Goal: Task Accomplishment & Management: Use online tool/utility

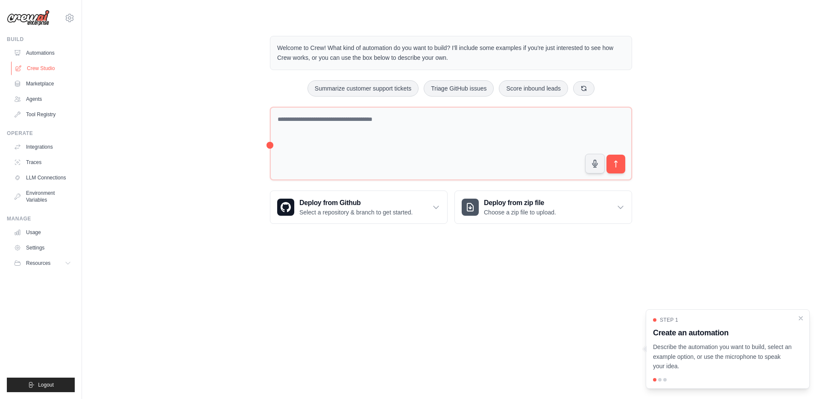
click at [23, 65] on link "Crew Studio" at bounding box center [43, 68] width 64 height 14
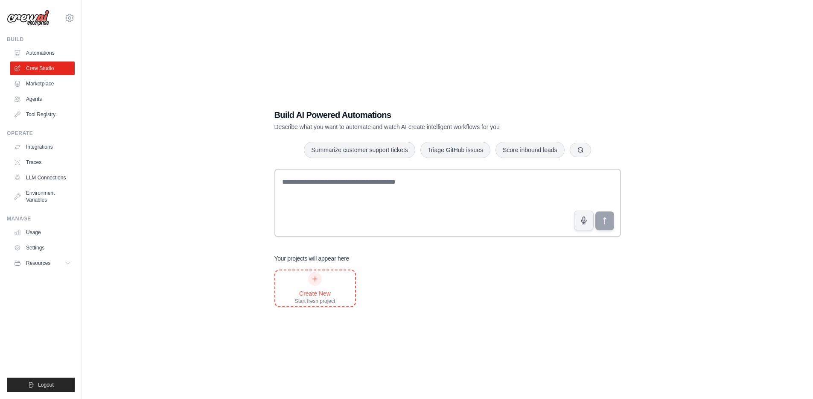
click at [319, 293] on div "Create New" at bounding box center [315, 293] width 41 height 9
click at [580, 146] on icon "button" at bounding box center [580, 149] width 7 height 7
click at [95, 131] on div "Build AI Powered Automations Describe what you want to automate and watch AI cr…" at bounding box center [447, 208] width 731 height 399
click at [41, 101] on link "Agents" at bounding box center [43, 99] width 64 height 14
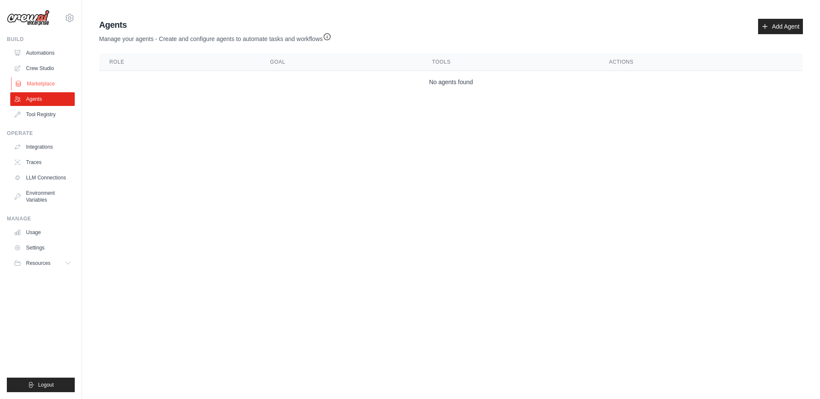
click at [41, 87] on link "Marketplace" at bounding box center [43, 84] width 64 height 14
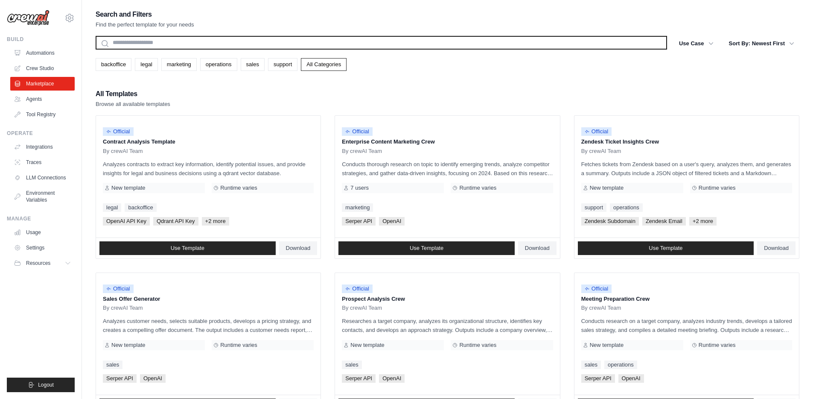
click at [184, 41] on input "text" at bounding box center [382, 43] width 572 height 14
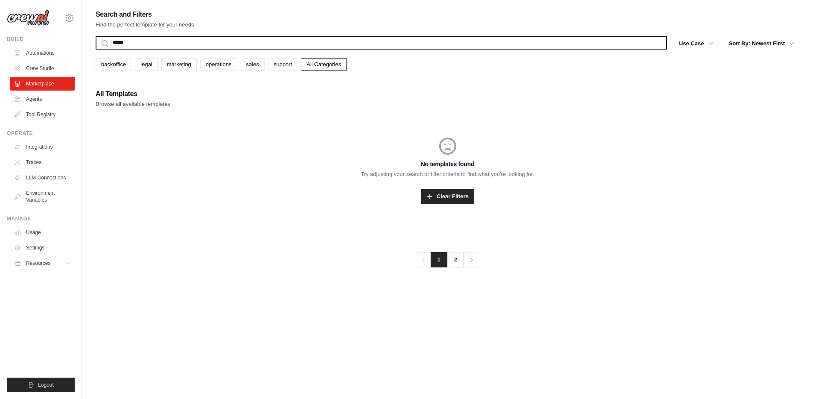
type input "*****"
click at [95, 49] on button "Search" at bounding box center [95, 49] width 0 height 0
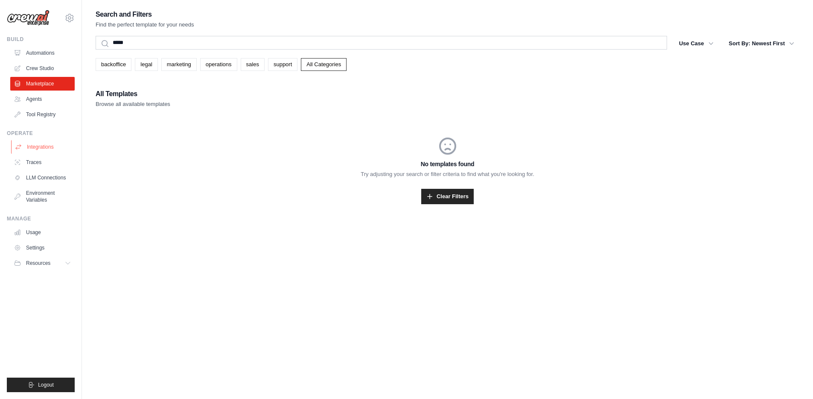
click at [40, 147] on link "Integrations" at bounding box center [43, 147] width 64 height 14
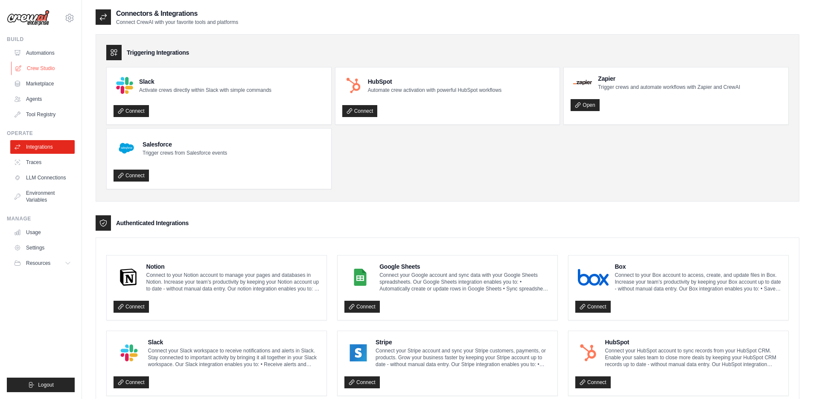
click at [48, 64] on link "Crew Studio" at bounding box center [43, 68] width 64 height 14
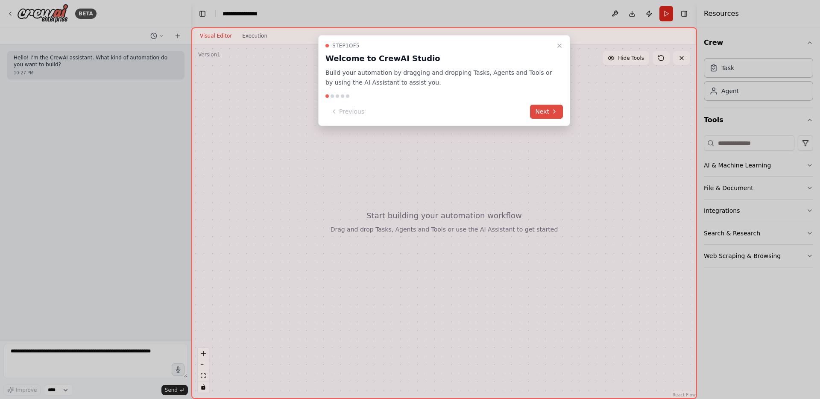
click at [549, 112] on button "Next" at bounding box center [546, 112] width 33 height 14
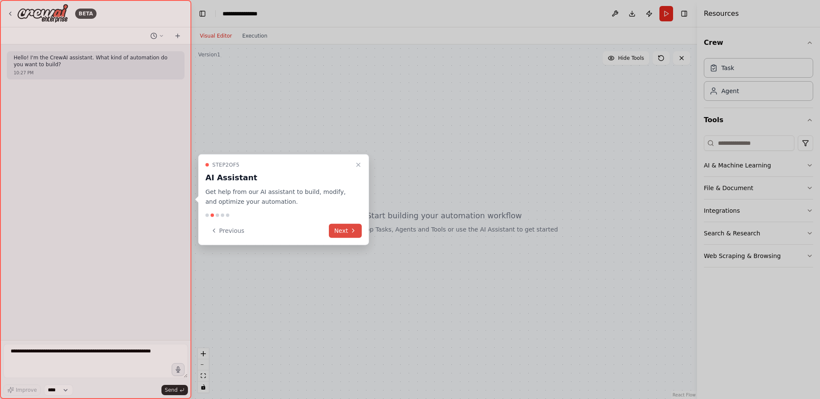
click at [350, 225] on button "Next" at bounding box center [345, 230] width 33 height 14
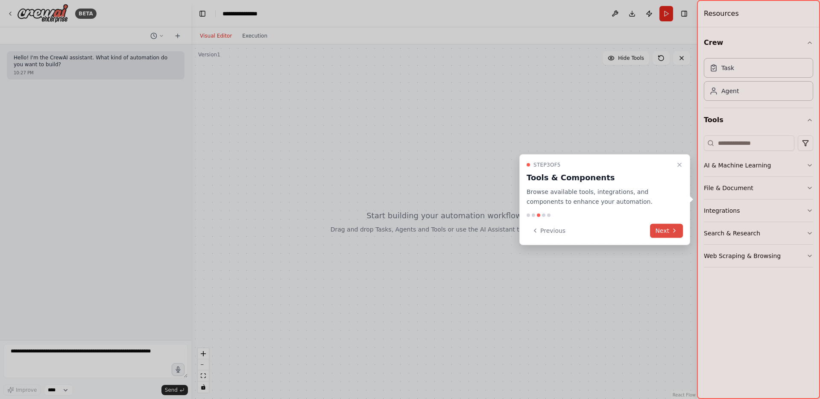
click at [672, 230] on icon at bounding box center [674, 230] width 7 height 7
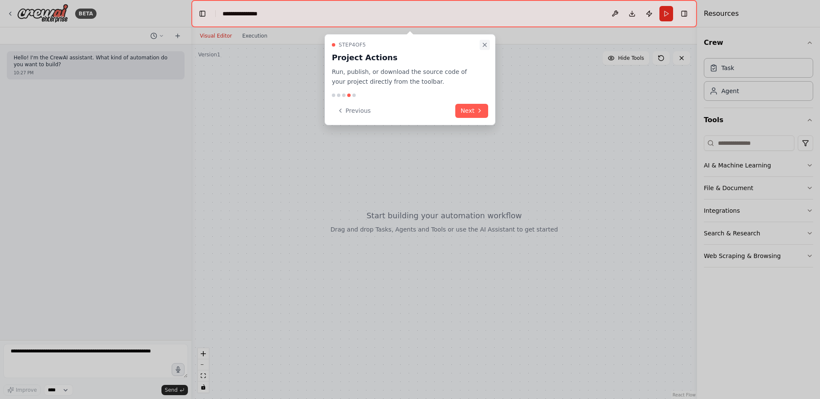
click at [485, 46] on icon "Close walkthrough" at bounding box center [484, 44] width 7 height 7
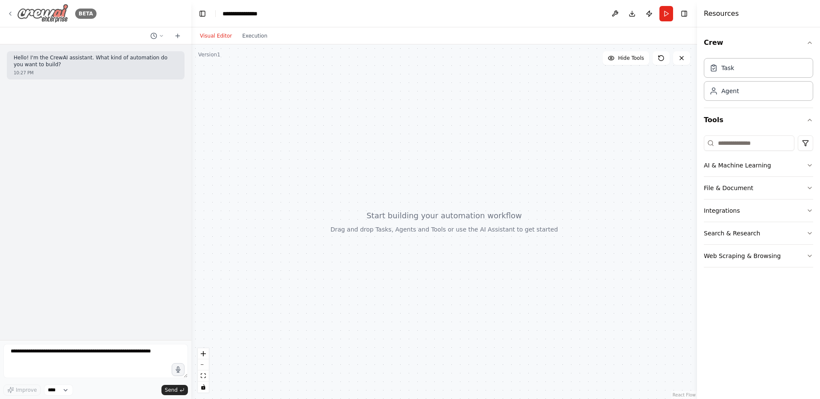
click at [41, 18] on img at bounding box center [42, 13] width 51 height 19
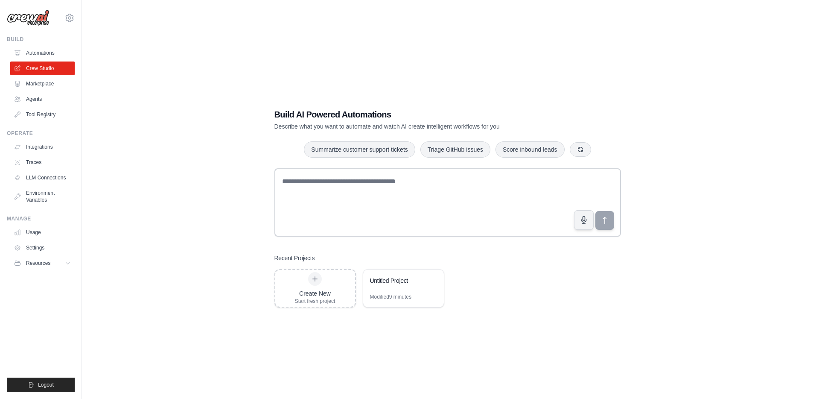
click at [415, 321] on div "Build AI Powered Automations Describe what you want to automate and watch AI cr…" at bounding box center [448, 208] width 704 height 399
click at [432, 281] on icon at bounding box center [432, 280] width 5 height 5
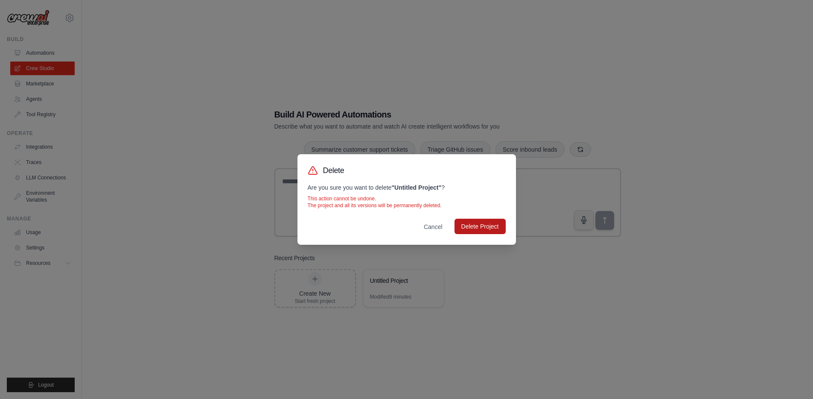
click at [468, 229] on button "Delete Project" at bounding box center [480, 226] width 51 height 15
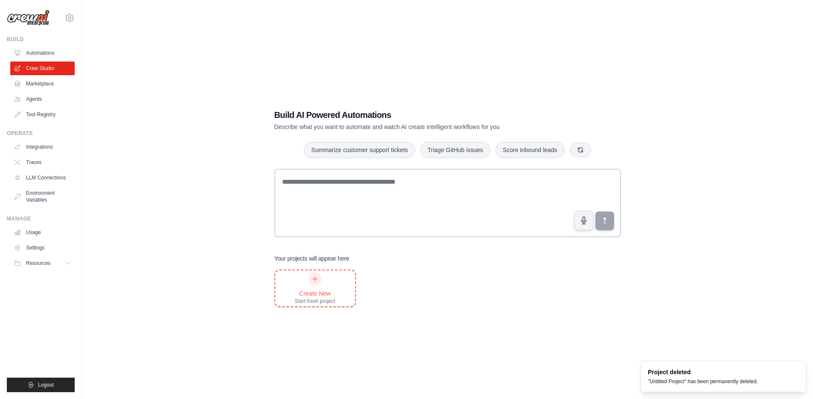
click at [317, 279] on icon at bounding box center [315, 278] width 7 height 7
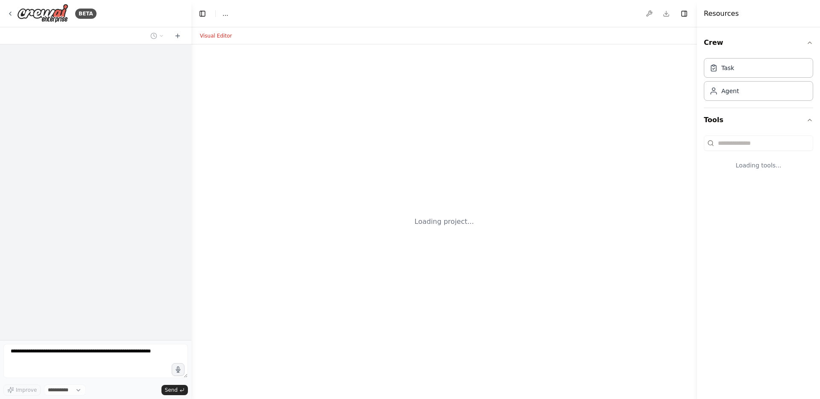
select select "****"
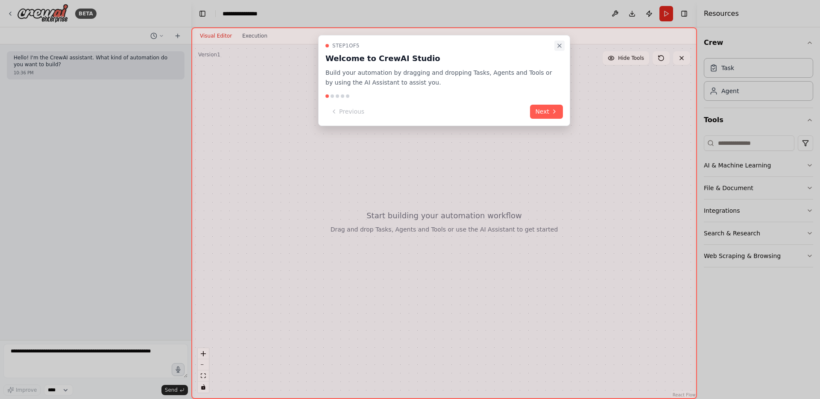
click at [559, 46] on icon "Close walkthrough" at bounding box center [559, 45] width 3 height 3
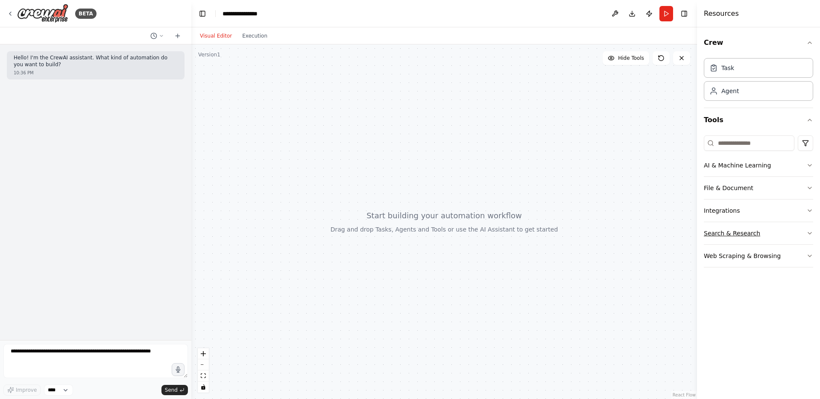
click at [810, 233] on icon "button" at bounding box center [809, 233] width 7 height 7
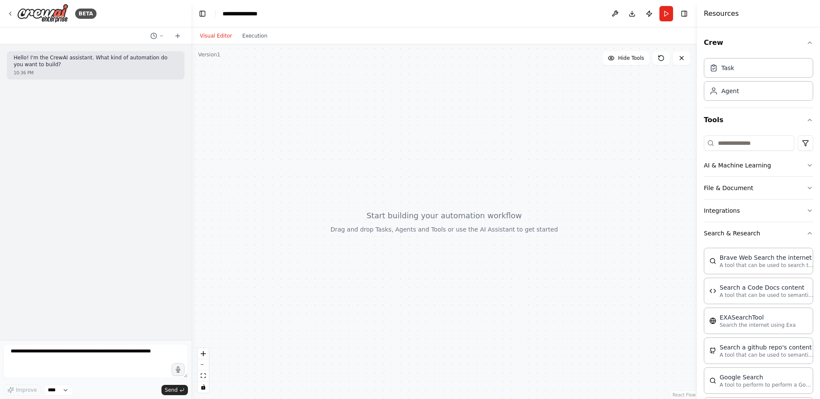
click at [437, 154] on div at bounding box center [444, 221] width 506 height 354
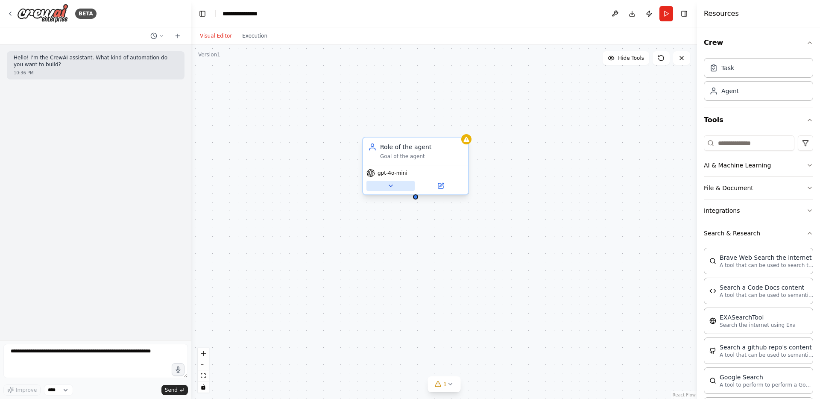
click at [391, 186] on icon at bounding box center [390, 186] width 3 height 2
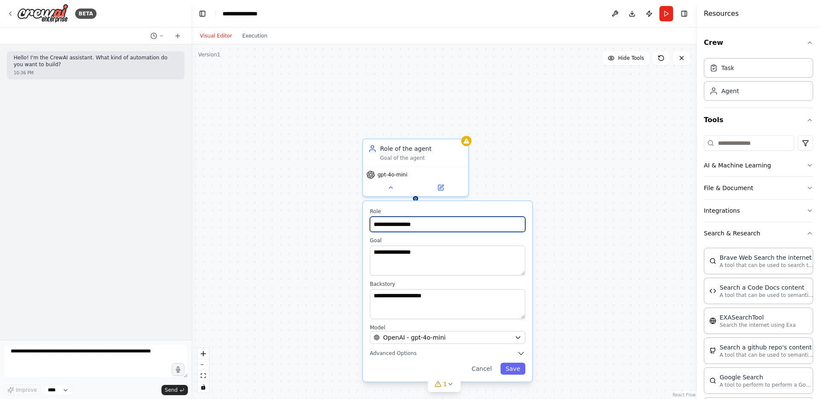
click at [456, 225] on input "**********" at bounding box center [447, 223] width 155 height 15
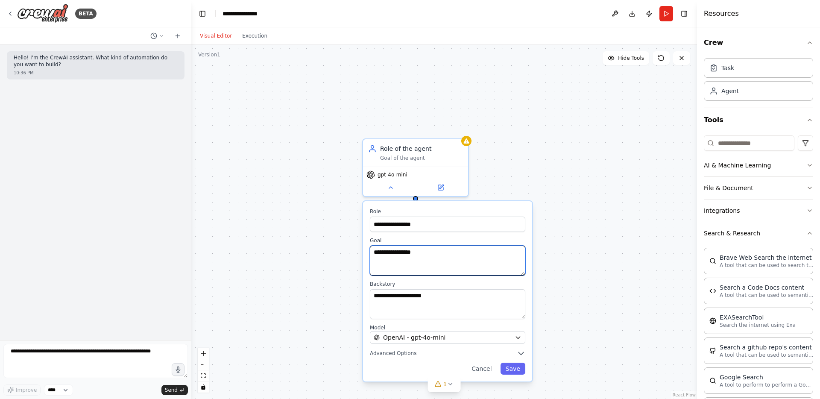
click at [450, 255] on textarea "**********" at bounding box center [447, 260] width 155 height 30
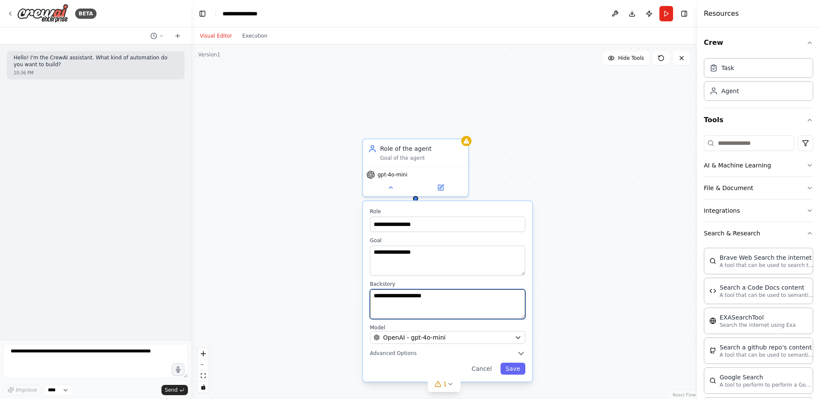
click at [450, 311] on textarea "**********" at bounding box center [447, 304] width 155 height 30
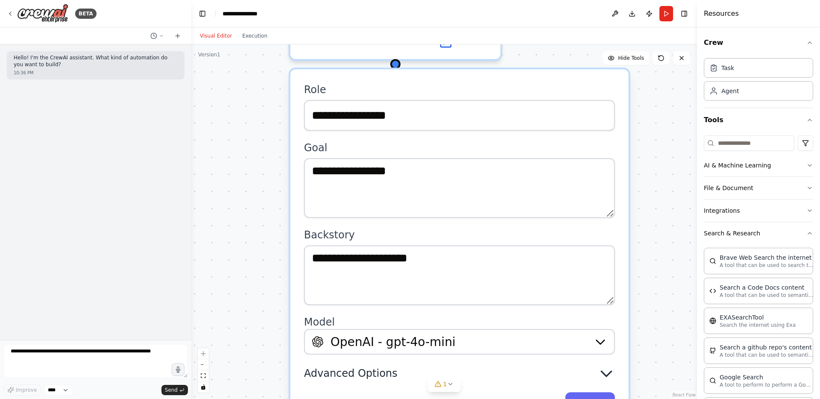
click at [605, 374] on icon "button" at bounding box center [606, 373] width 10 height 5
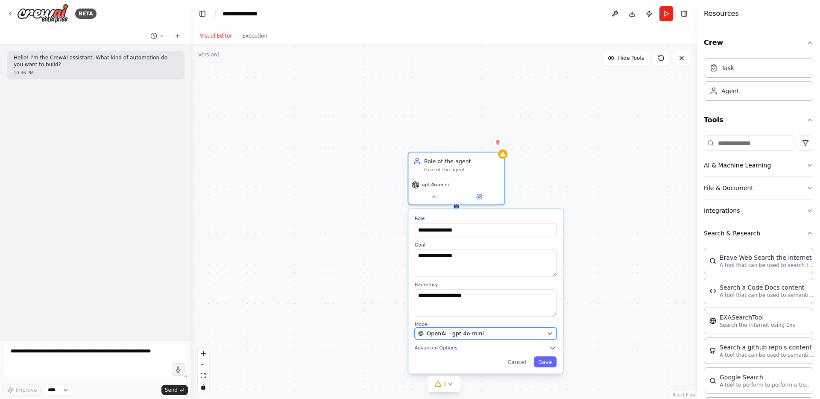
click at [552, 332] on icon "button" at bounding box center [549, 333] width 6 height 6
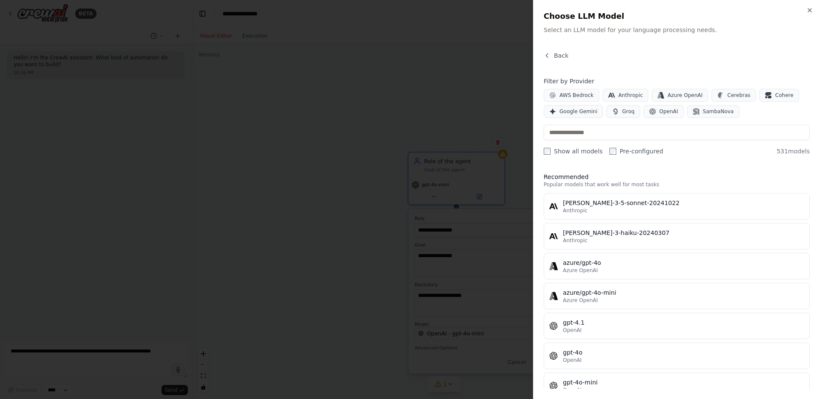
click at [456, 126] on div at bounding box center [410, 199] width 820 height 399
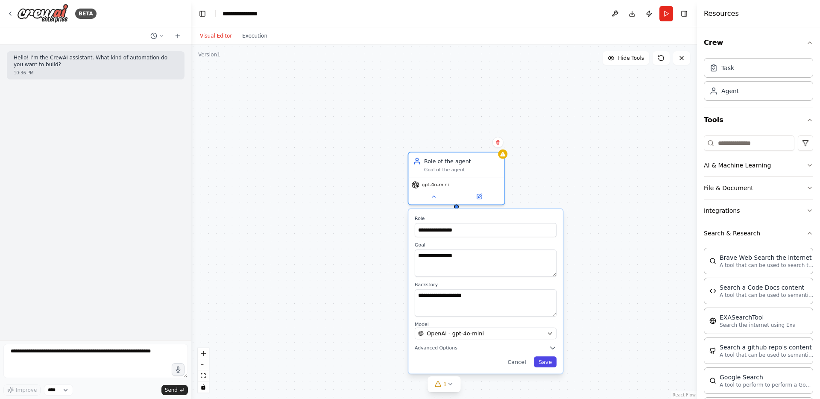
click at [549, 364] on button "Save" at bounding box center [545, 361] width 23 height 11
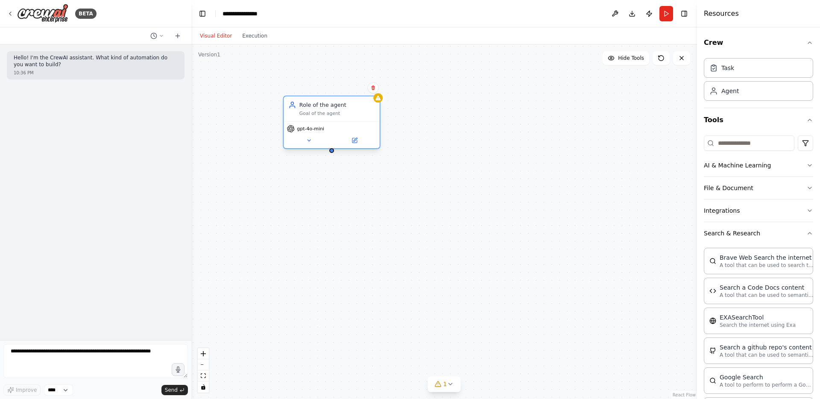
drag, startPoint x: 459, startPoint y: 182, endPoint x: 331, endPoint y: 128, distance: 138.5
click at [331, 128] on div "gpt-4o-mini" at bounding box center [332, 129] width 90 height 8
click at [663, 56] on icon at bounding box center [660, 58] width 5 height 5
click at [661, 56] on icon at bounding box center [661, 58] width 7 height 7
click at [395, 277] on div "Task description" at bounding box center [384, 275] width 76 height 6
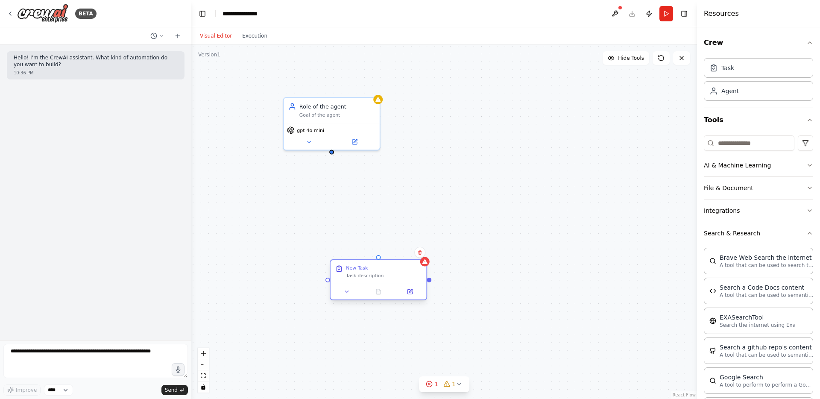
click at [395, 277] on div "Task description" at bounding box center [384, 275] width 76 height 6
click at [396, 272] on div "Task description" at bounding box center [384, 275] width 76 height 6
click at [414, 291] on button at bounding box center [409, 291] width 27 height 9
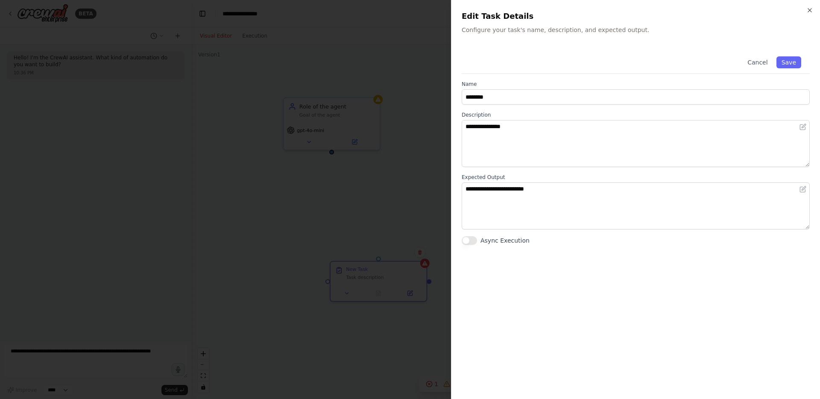
click at [509, 269] on div "**********" at bounding box center [636, 218] width 348 height 341
click at [762, 61] on button "Cancel" at bounding box center [757, 62] width 30 height 12
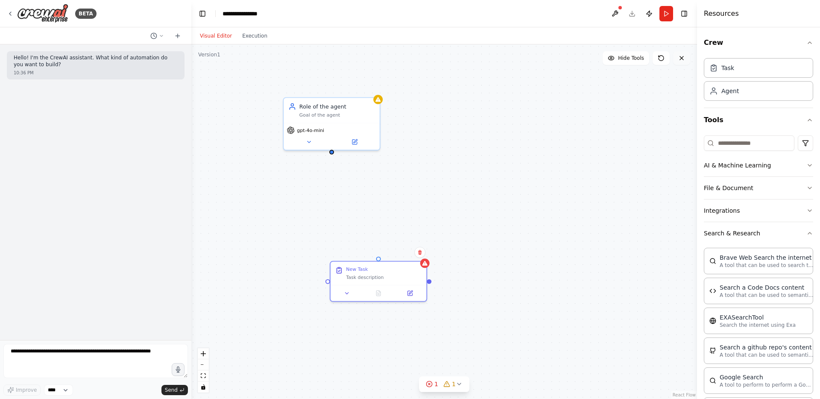
click at [684, 58] on icon at bounding box center [681, 58] width 7 height 7
click at [683, 62] on button at bounding box center [681, 58] width 17 height 14
click at [683, 58] on icon at bounding box center [681, 58] width 7 height 7
click at [681, 56] on icon at bounding box center [681, 58] width 7 height 7
